Goal: Task Accomplishment & Management: Use online tool/utility

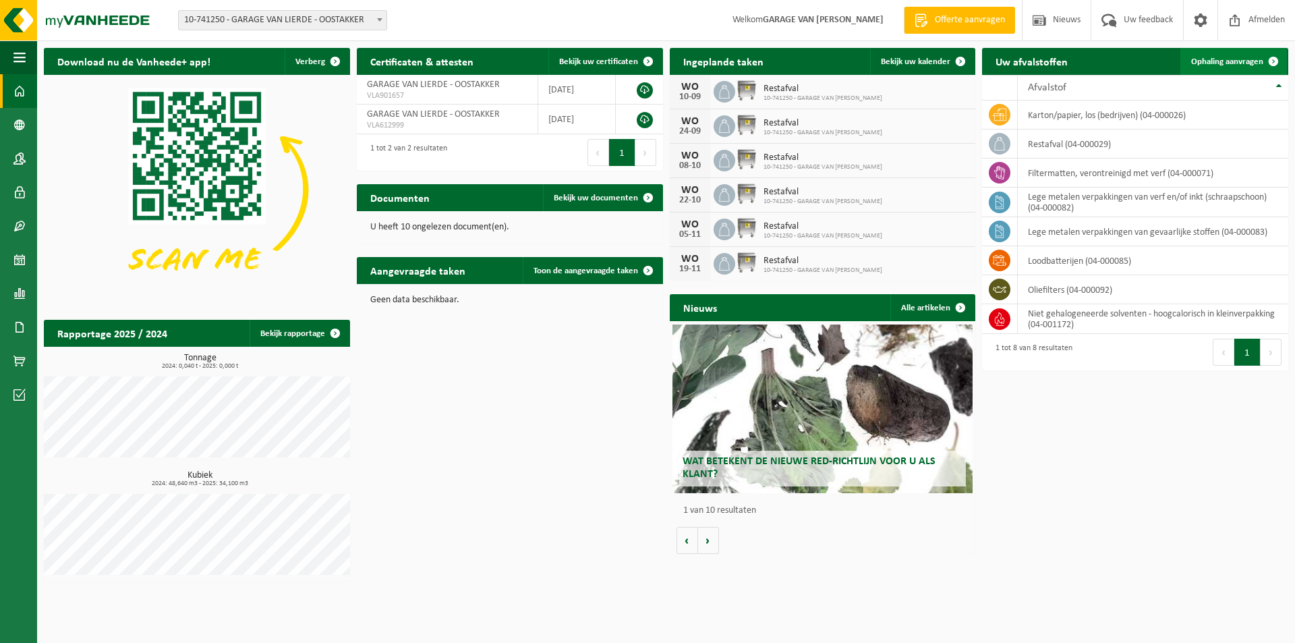
click at [1273, 60] on span at bounding box center [1273, 61] width 27 height 27
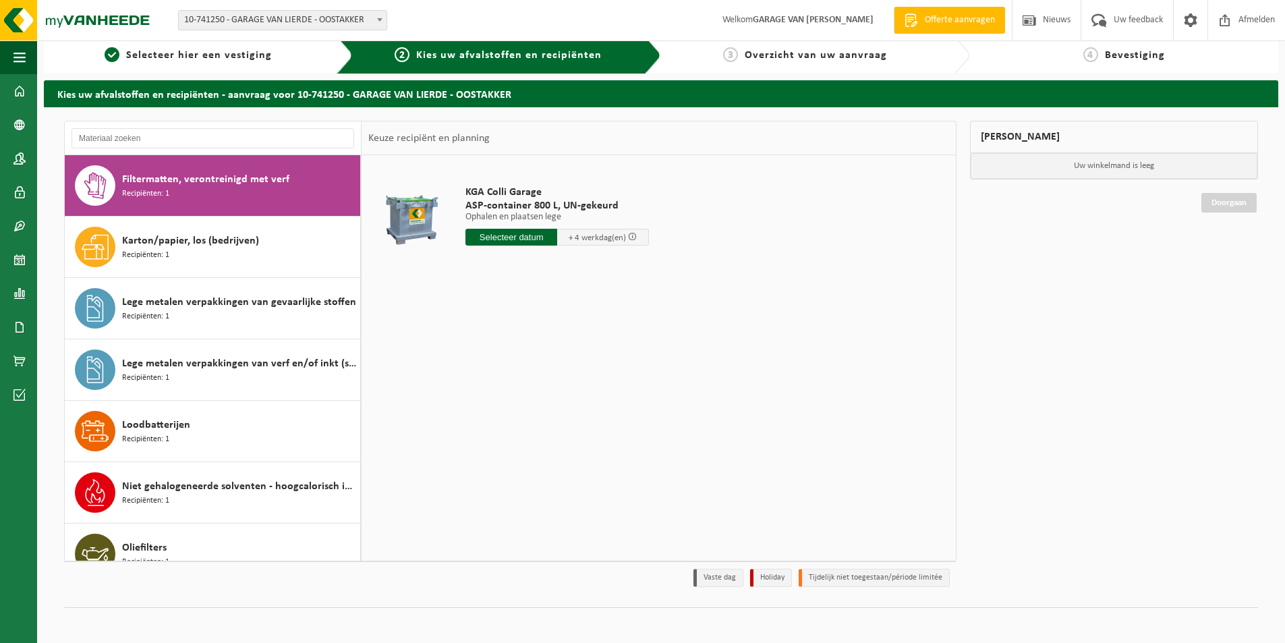
scroll to position [16, 0]
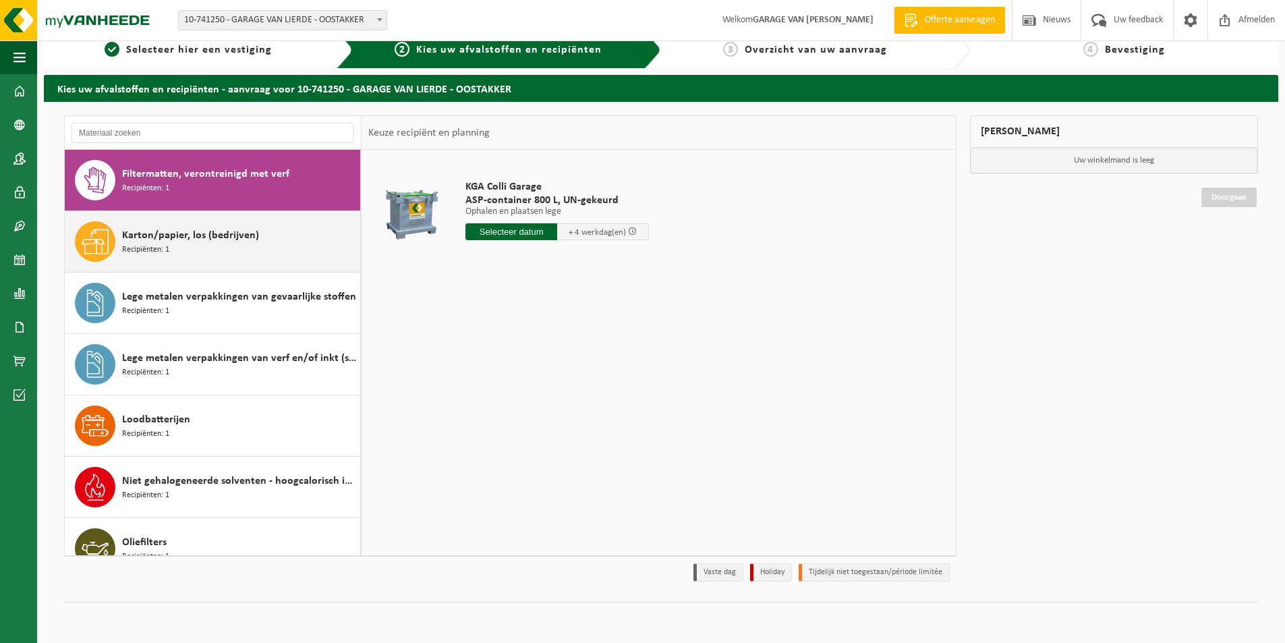
click at [230, 253] on div "Karton/papier, los (bedrijven) Recipiënten: 1" at bounding box center [239, 241] width 235 height 40
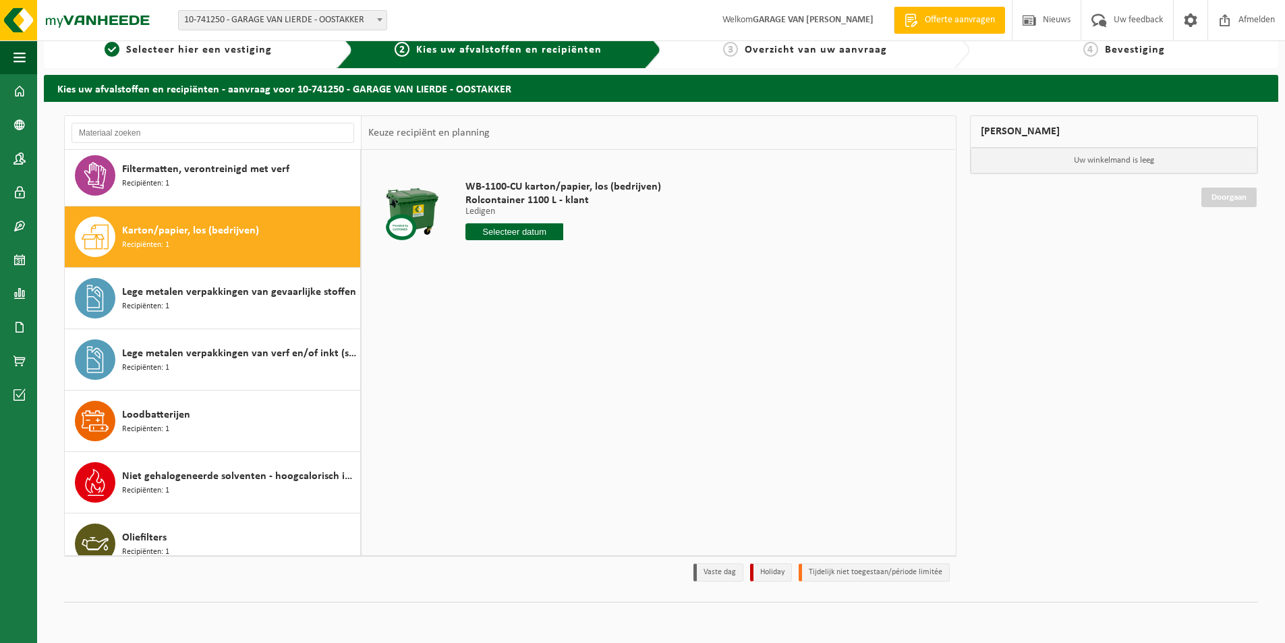
scroll to position [0, 0]
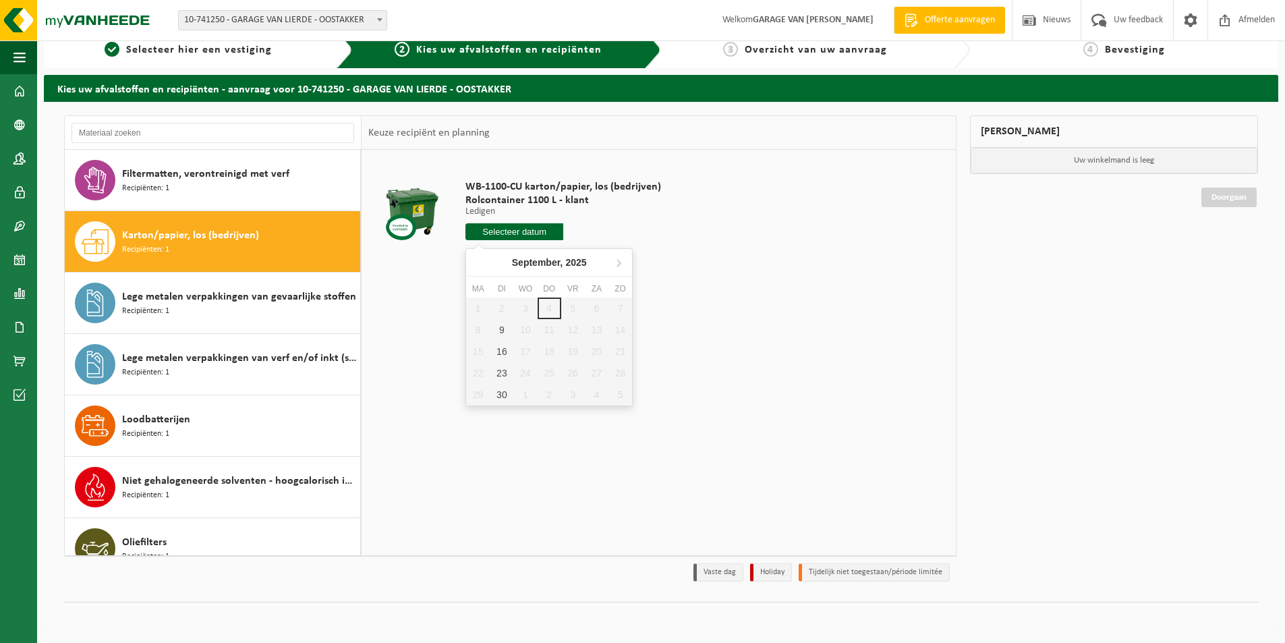
click at [554, 236] on input "text" at bounding box center [514, 231] width 98 height 17
click at [495, 331] on div "9" at bounding box center [502, 330] width 24 height 22
type input "Van 2025-09-09"
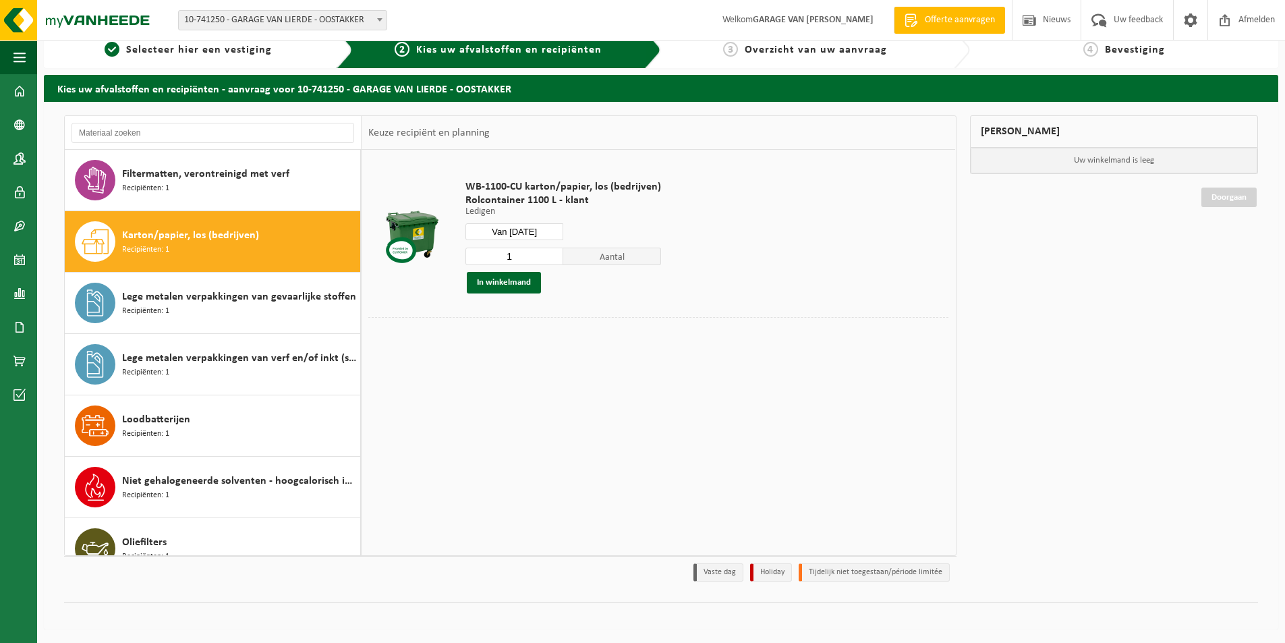
drag, startPoint x: 512, startPoint y: 284, endPoint x: 572, endPoint y: 301, distance: 62.4
click at [513, 282] on button "In winkelmand" at bounding box center [504, 283] width 74 height 22
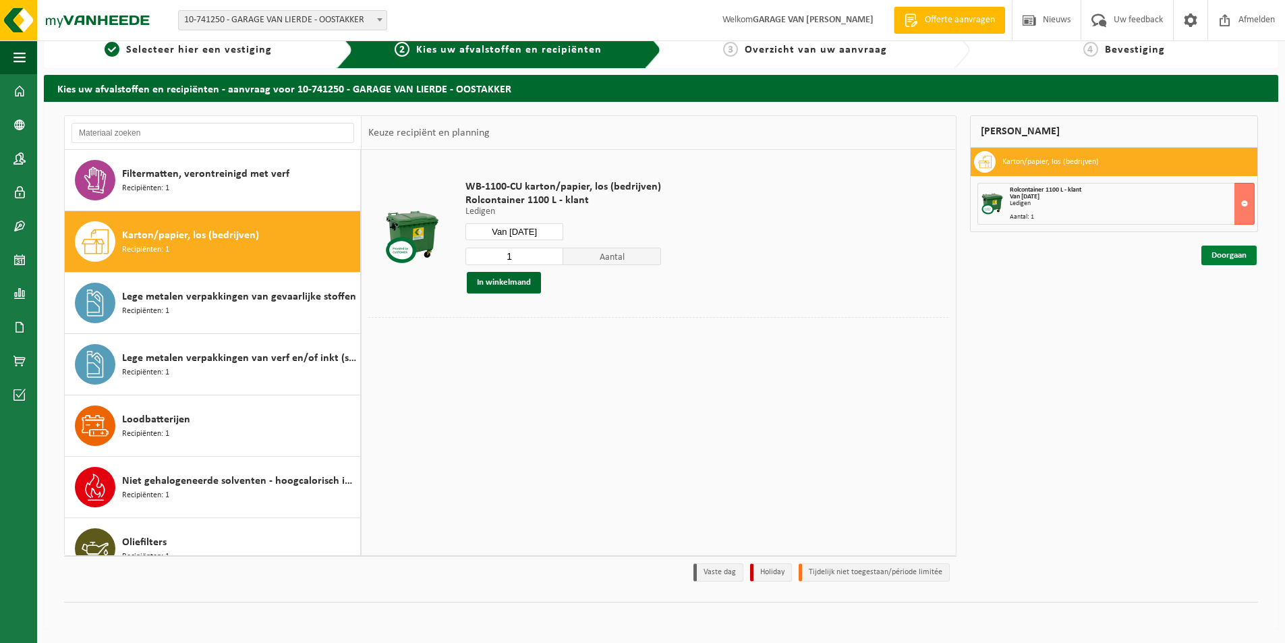
click at [1211, 253] on link "Doorgaan" at bounding box center [1228, 256] width 55 height 20
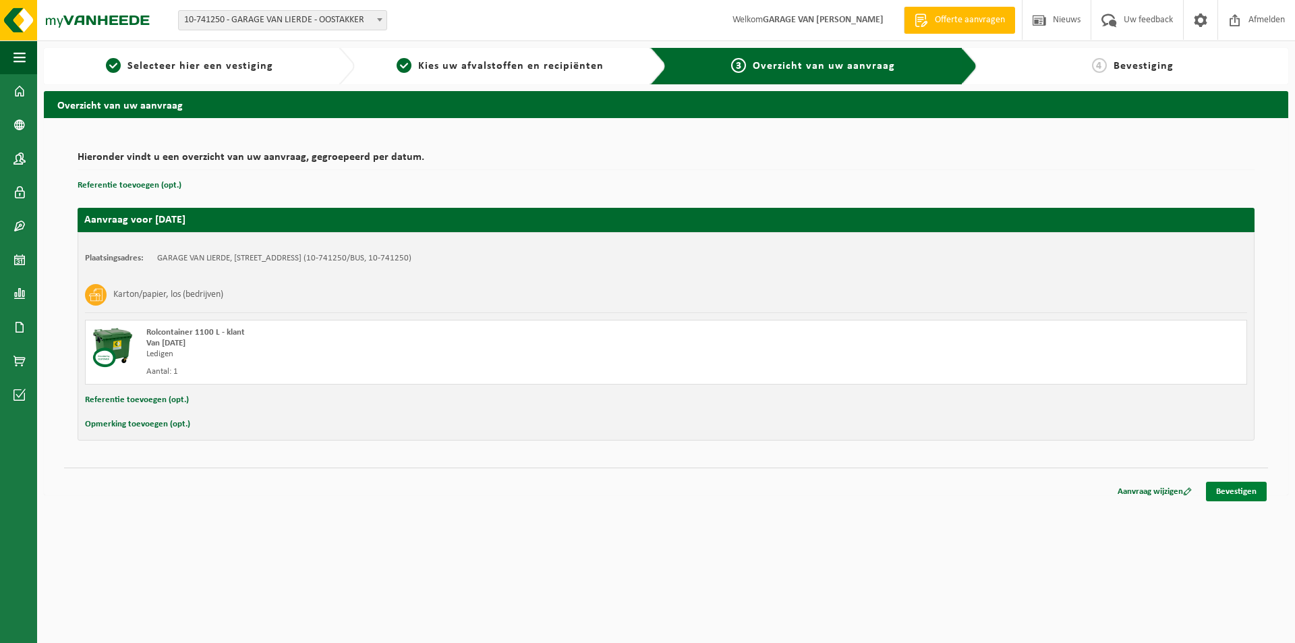
click at [1242, 498] on link "Bevestigen" at bounding box center [1236, 492] width 61 height 20
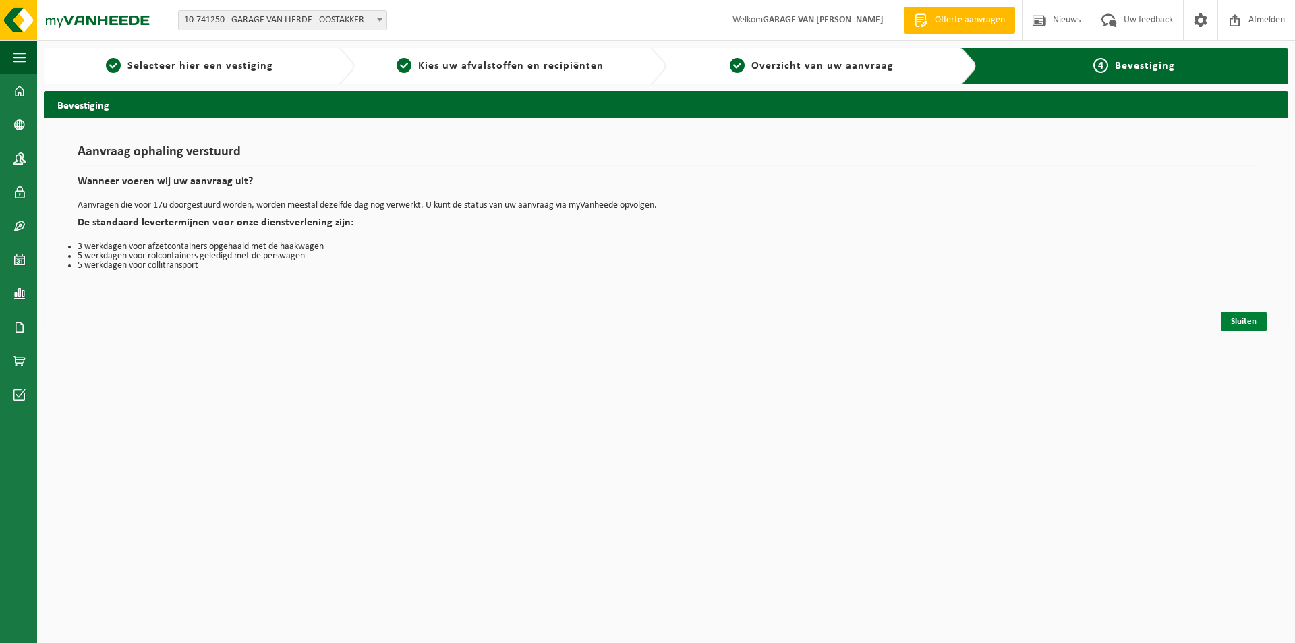
click at [1248, 323] on link "Sluiten" at bounding box center [1244, 322] width 46 height 20
